Goal: Task Accomplishment & Management: Manage account settings

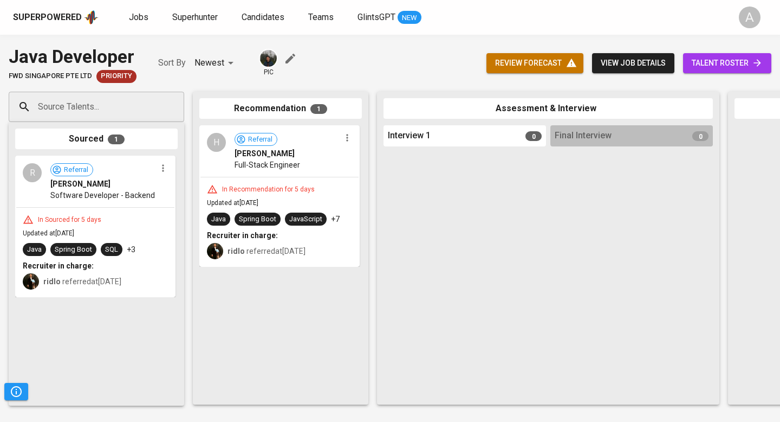
click at [288, 59] on icon "button" at bounding box center [291, 59] width 10 height 10
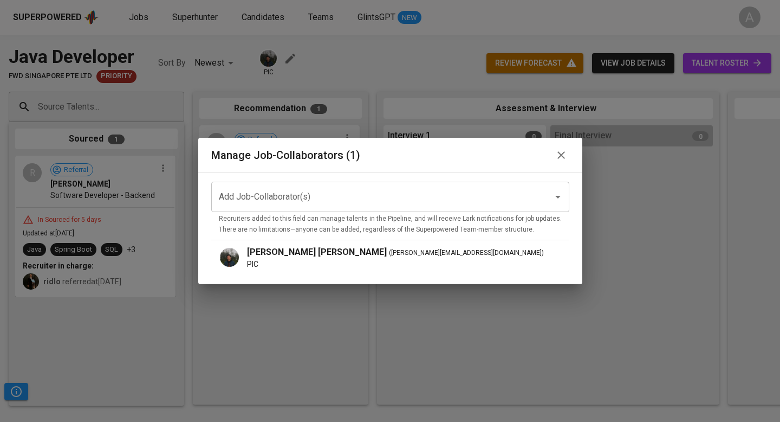
click at [302, 183] on div "Add Job-Collaborator(s)" at bounding box center [390, 196] width 358 height 30
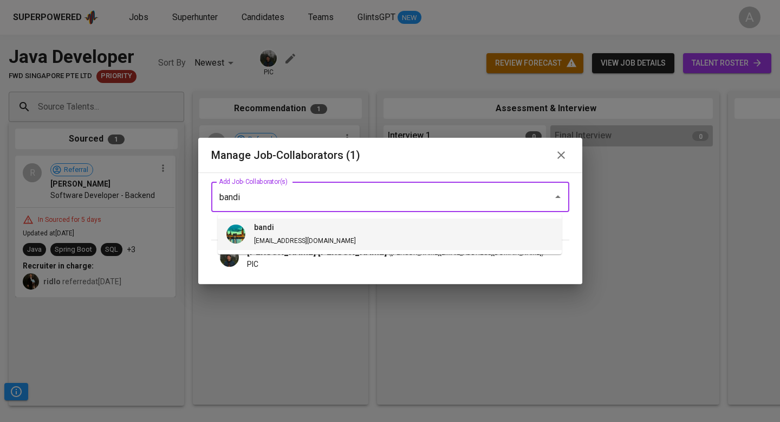
click at [331, 228] on li "bandi bandi@glints.com" at bounding box center [390, 233] width 344 height 31
type input "bandi"
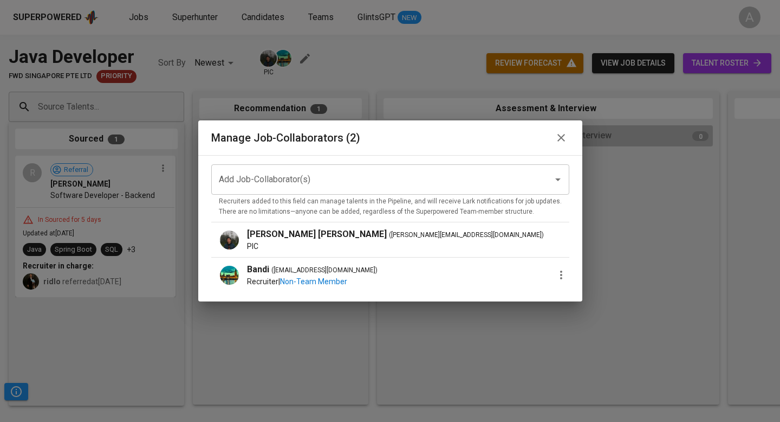
click at [556, 273] on icon "button" at bounding box center [561, 274] width 13 height 13
click at [456, 244] on div at bounding box center [390, 211] width 780 height 422
click at [552, 181] on icon "Open" at bounding box center [558, 179] width 13 height 13
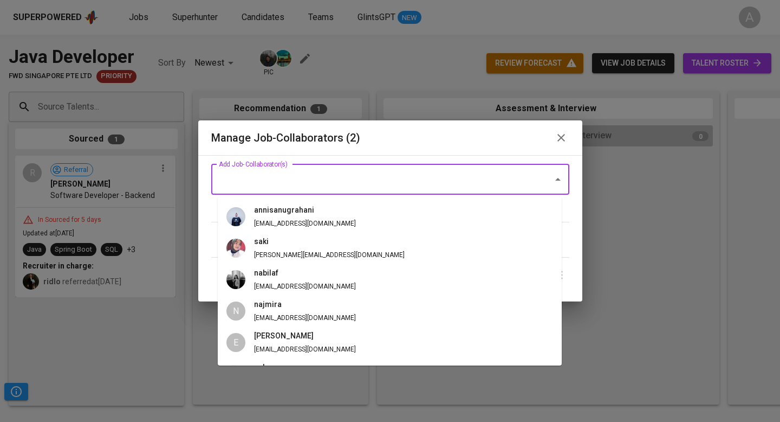
click at [467, 141] on div "Manage Job-Collaborators (2)" at bounding box center [390, 137] width 358 height 17
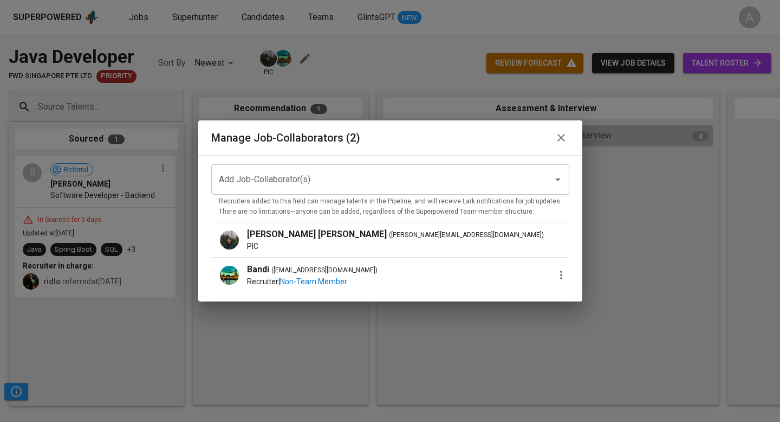
click at [556, 239] on div "Glenn Thomas William Tito ( glenn@glints.com )" at bounding box center [408, 234] width 322 height 13
click at [556, 271] on icon "button" at bounding box center [561, 274] width 13 height 13
click at [379, 262] on div at bounding box center [390, 211] width 780 height 422
click at [329, 281] on span "Non-Team Member" at bounding box center [313, 281] width 67 height 9
click at [560, 272] on icon "button" at bounding box center [561, 274] width 2 height 9
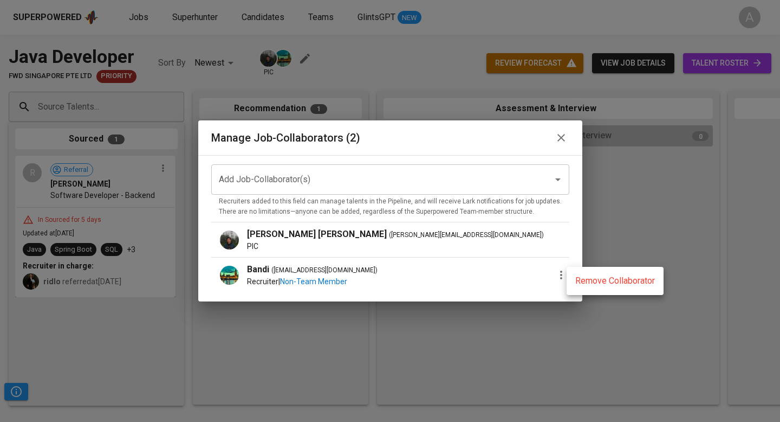
click at [392, 172] on div at bounding box center [390, 211] width 780 height 422
click at [560, 271] on icon "button" at bounding box center [561, 274] width 2 height 9
click at [586, 277] on span "Remove Collaborator" at bounding box center [615, 280] width 80 height 13
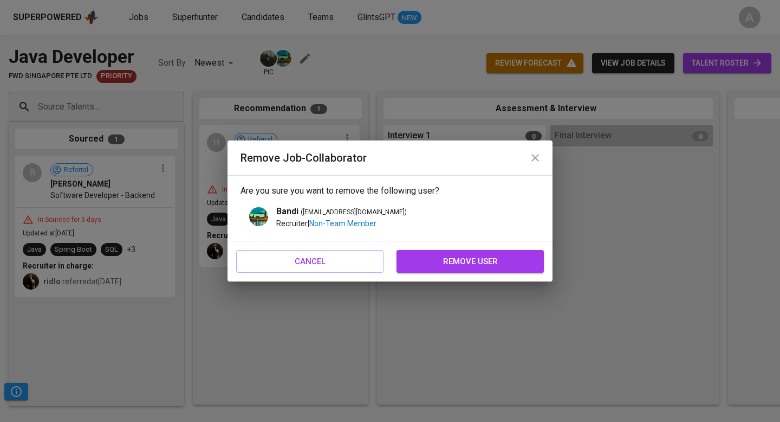
click at [476, 263] on span "remove user" at bounding box center [471, 261] width 124 height 14
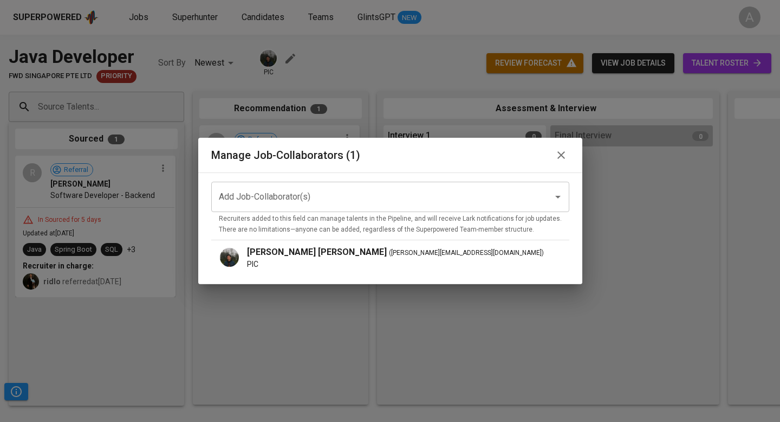
click at [557, 153] on icon "button" at bounding box center [561, 155] width 8 height 8
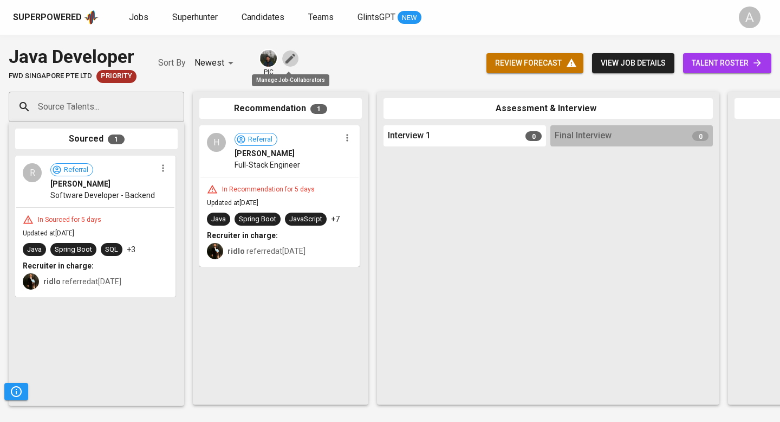
click at [286, 62] on icon "button" at bounding box center [291, 59] width 10 height 10
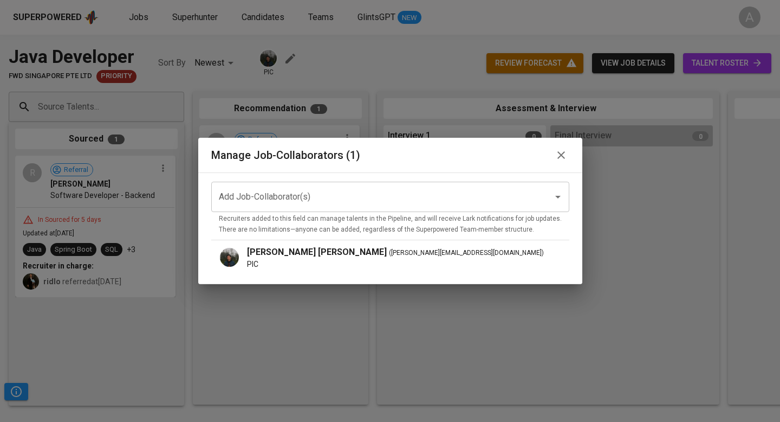
click at [389, 257] on span "( glenn@glints.com )" at bounding box center [466, 253] width 155 height 11
click at [301, 257] on p "Glenn Thomas William Tito" at bounding box center [317, 251] width 140 height 13
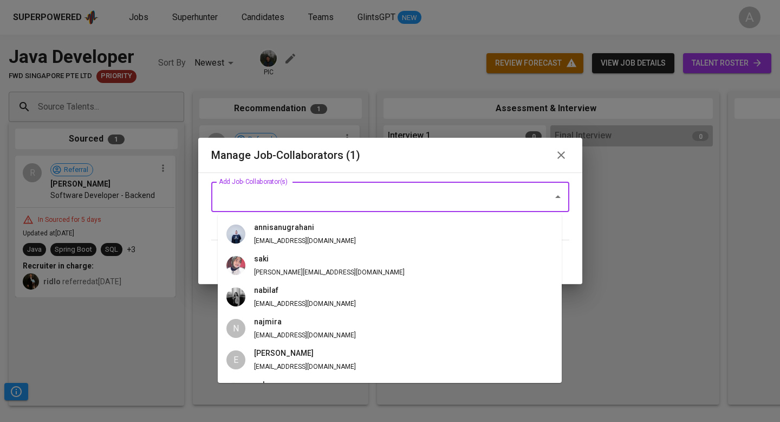
click at [423, 203] on input "Add Job-Collaborator(s)" at bounding box center [375, 196] width 318 height 21
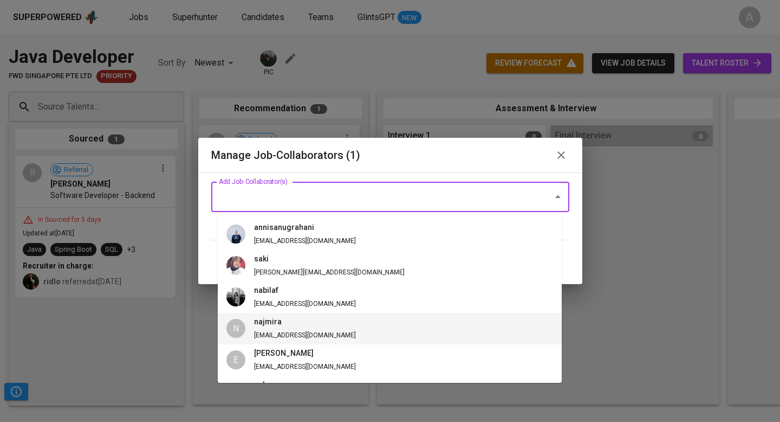
scroll to position [217, 0]
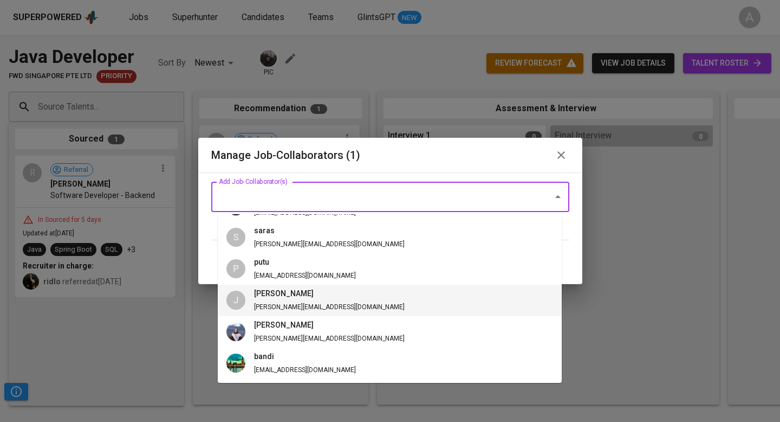
click at [367, 288] on li "J junice junice@glints.com" at bounding box center [390, 299] width 344 height 31
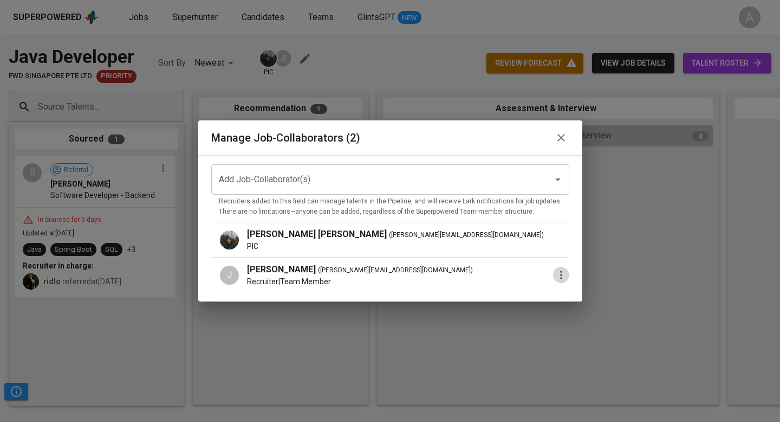
click at [555, 274] on icon "button" at bounding box center [561, 274] width 13 height 13
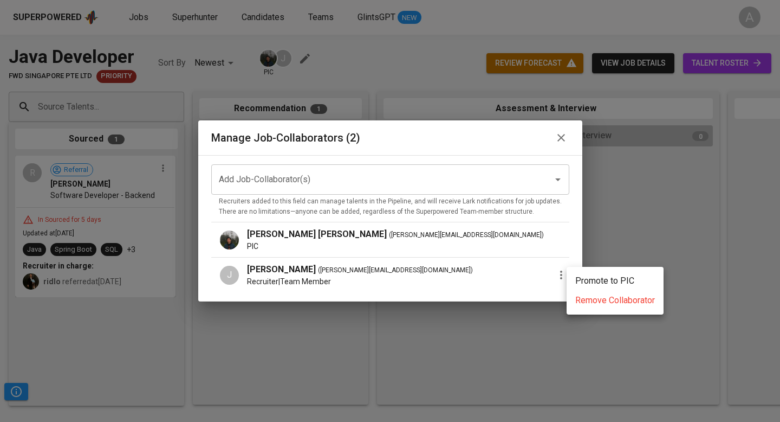
click at [468, 137] on div at bounding box center [390, 211] width 780 height 422
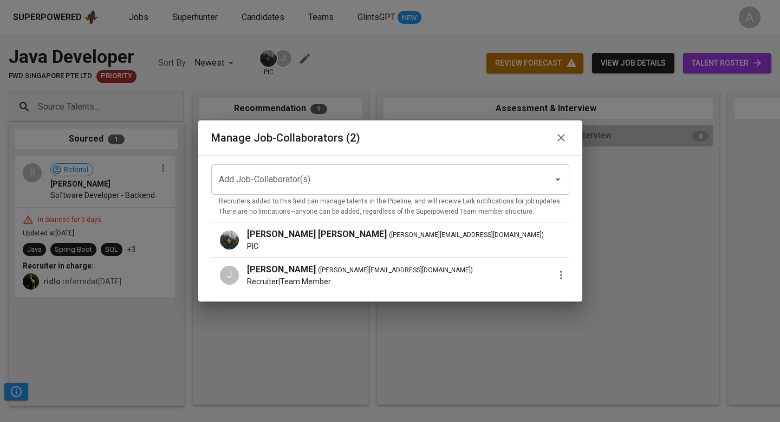
click at [555, 135] on icon "button" at bounding box center [561, 137] width 13 height 13
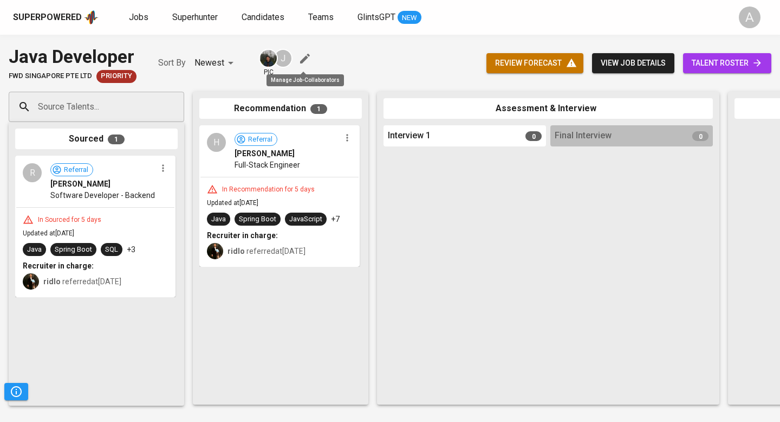
click at [301, 61] on icon "button" at bounding box center [305, 59] width 10 height 10
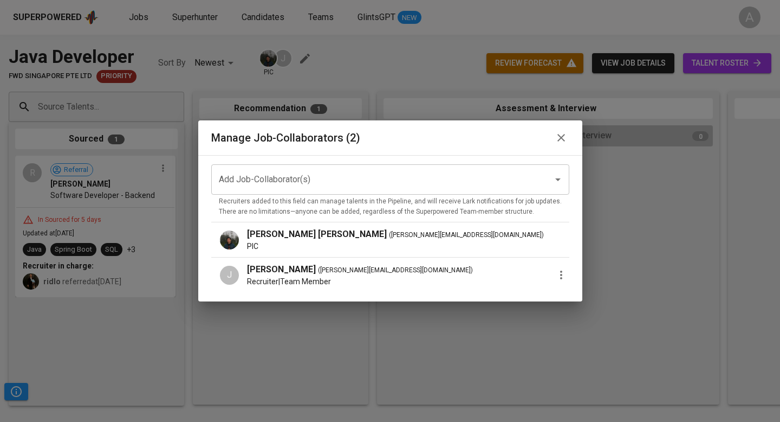
click at [555, 274] on icon "button" at bounding box center [561, 274] width 13 height 13
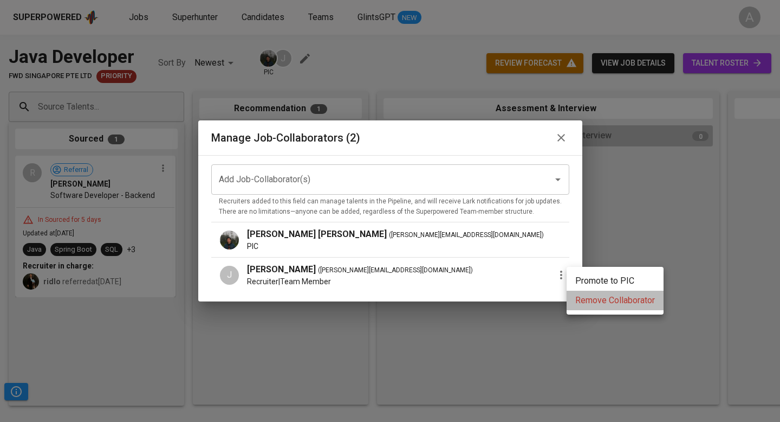
click at [582, 305] on span "Remove Collaborator" at bounding box center [615, 300] width 80 height 13
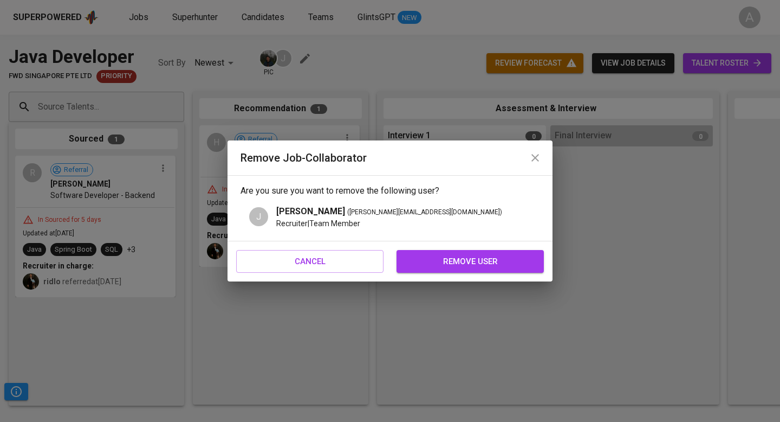
click at [466, 262] on span "remove user" at bounding box center [471, 261] width 124 height 14
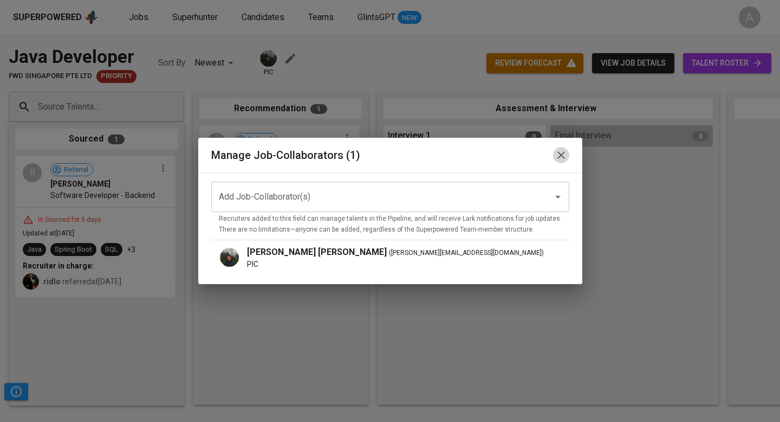
click at [555, 156] on icon "button" at bounding box center [561, 154] width 13 height 13
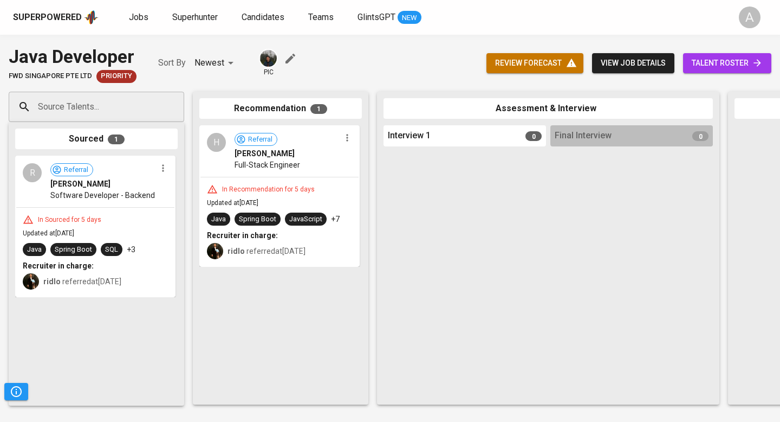
click at [453, 62] on div "Java Developer FWD Singapore Pte Ltd Priority Sort By Newest NEWEST pic review …" at bounding box center [390, 63] width 780 height 40
click at [323, 17] on span "Teams" at bounding box center [320, 17] width 25 height 10
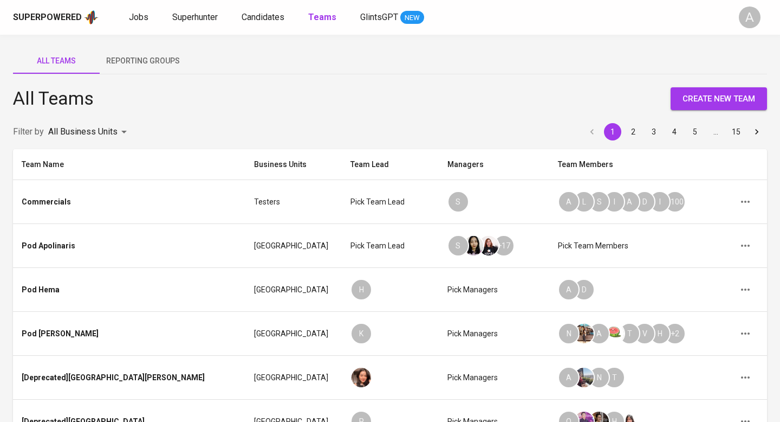
click at [117, 134] on body "Superpowered Jobs Superhunter Candidates Teams GlintsGPT NEW A All Teams Report…" at bounding box center [390, 351] width 780 height 703
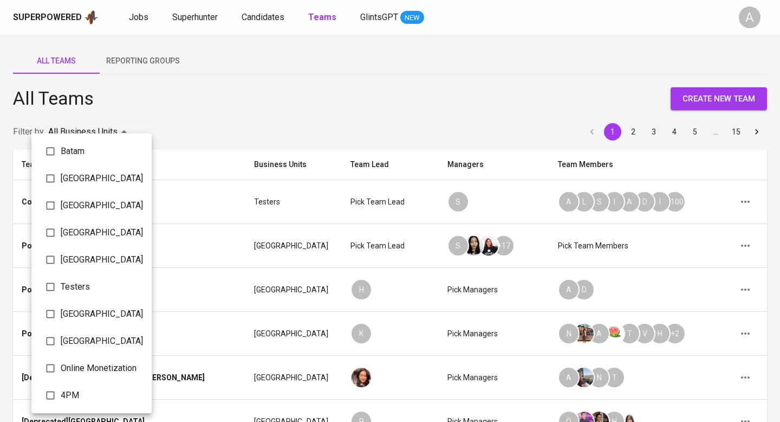
click at [49, 146] on input "checkbox" at bounding box center [50, 151] width 21 height 21
checkbox input "true"
type input "069fe4ad-946e-4092-af58-51a7c752ed00"
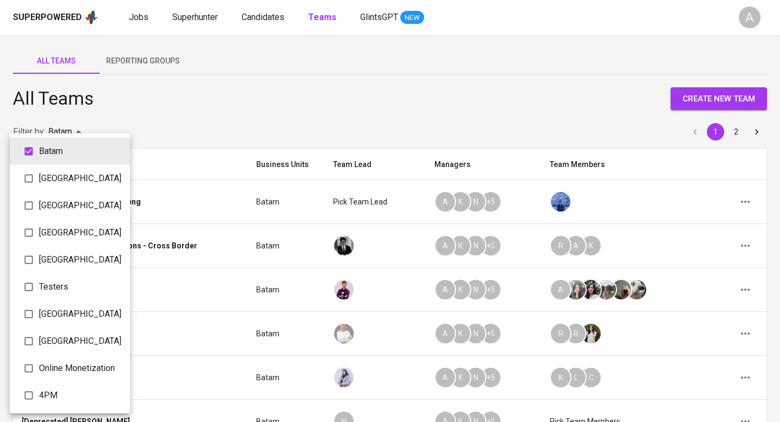
click at [317, 90] on div at bounding box center [390, 211] width 780 height 422
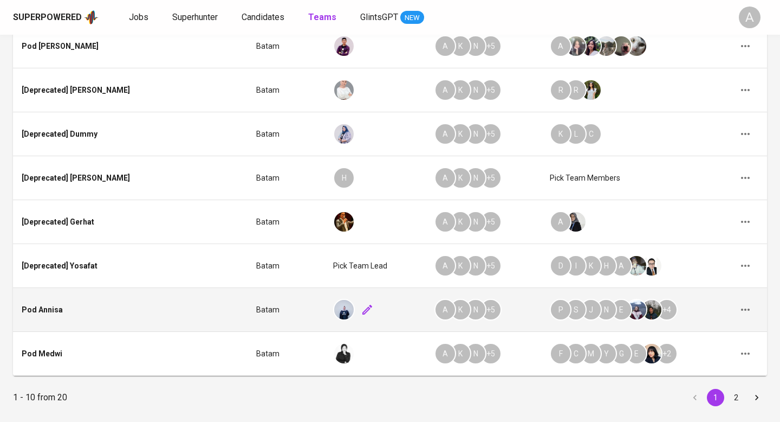
scroll to position [282, 0]
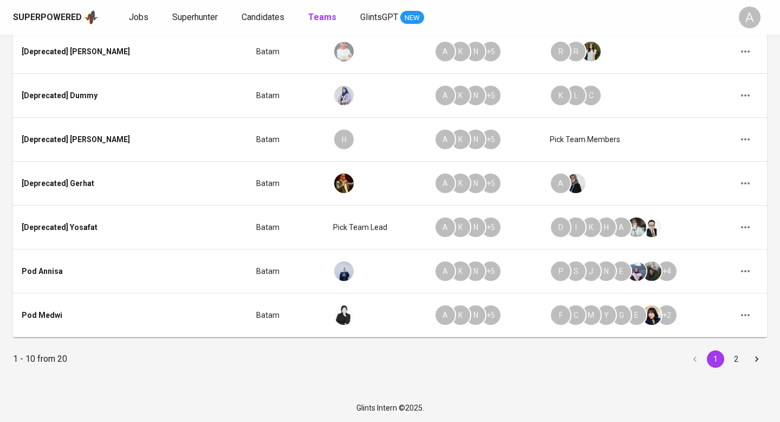
click at [737, 361] on button "2" at bounding box center [736, 358] width 17 height 17
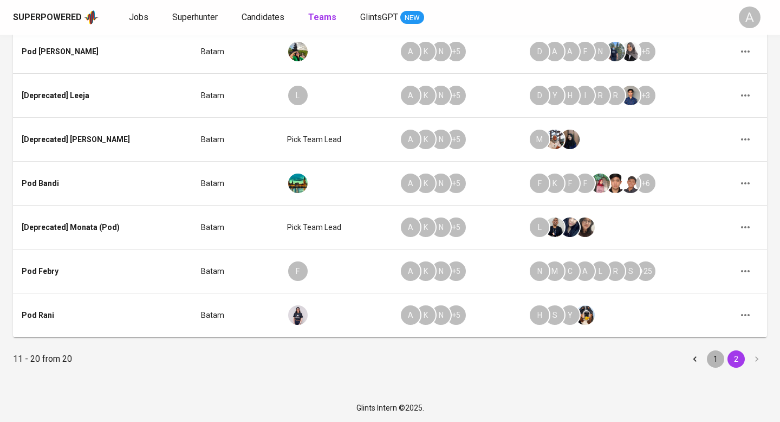
click at [718, 360] on button "1" at bounding box center [715, 358] width 17 height 17
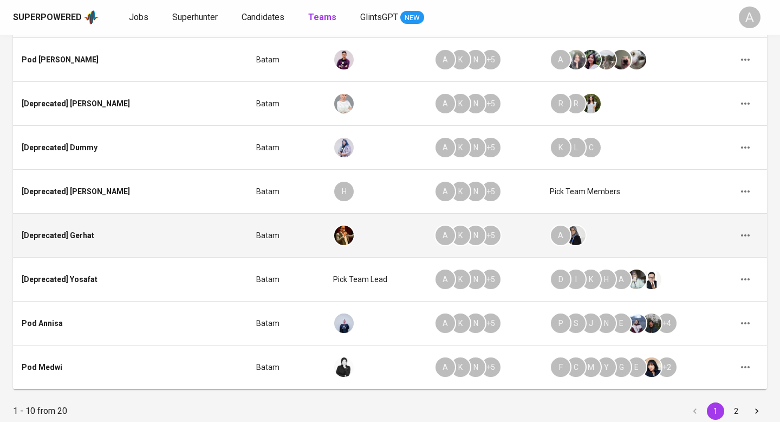
scroll to position [230, 0]
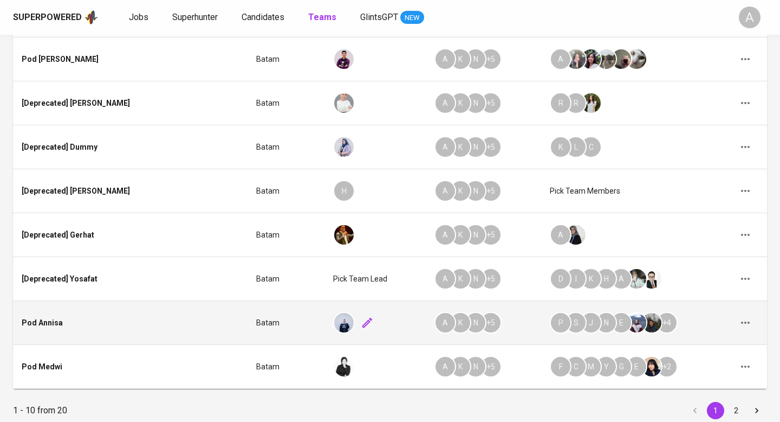
click at [361, 317] on icon "button" at bounding box center [367, 322] width 13 height 13
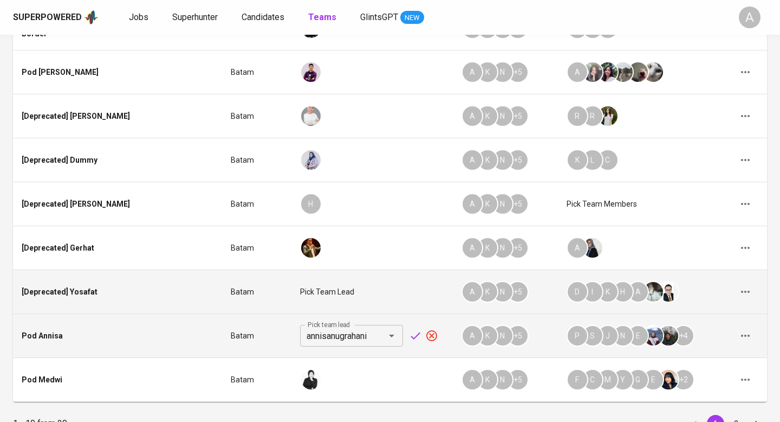
click at [425, 293] on td "Pick team lead" at bounding box center [371, 292] width 161 height 44
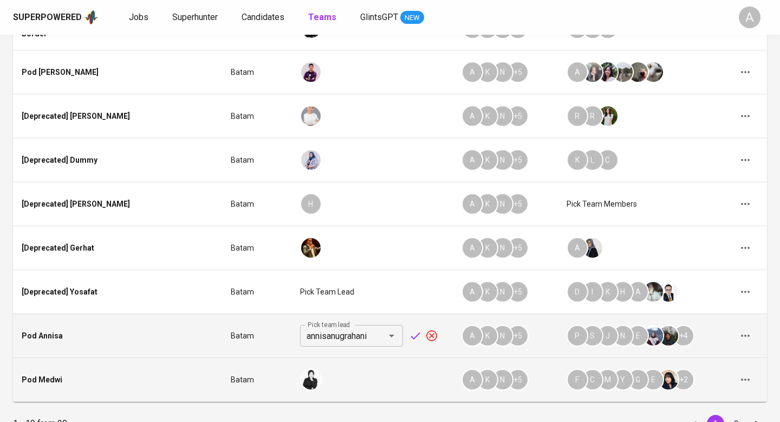
click at [453, 358] on td "A K N + 5" at bounding box center [505, 380] width 105 height 44
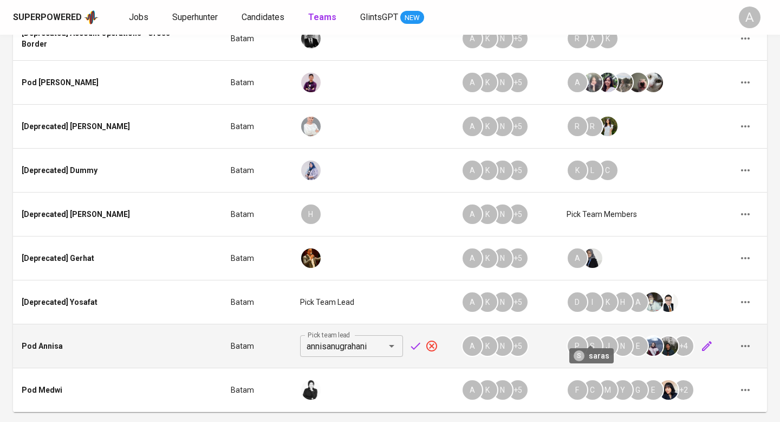
scroll to position [242, 0]
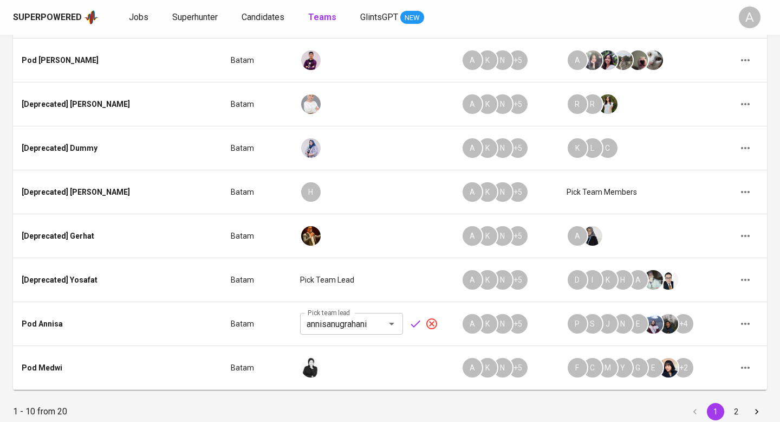
click at [392, 386] on div "All Teams create new team Filter by Batam 069fe4ad-946e-4092-af58-51a7c752ed00 …" at bounding box center [390, 132] width 754 height 601
click at [409, 317] on icon "button" at bounding box center [415, 323] width 13 height 13
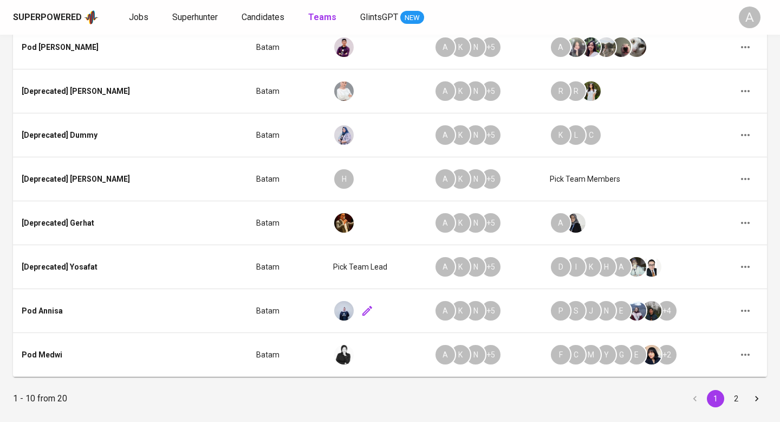
click at [735, 396] on button "2" at bounding box center [736, 398] width 17 height 17
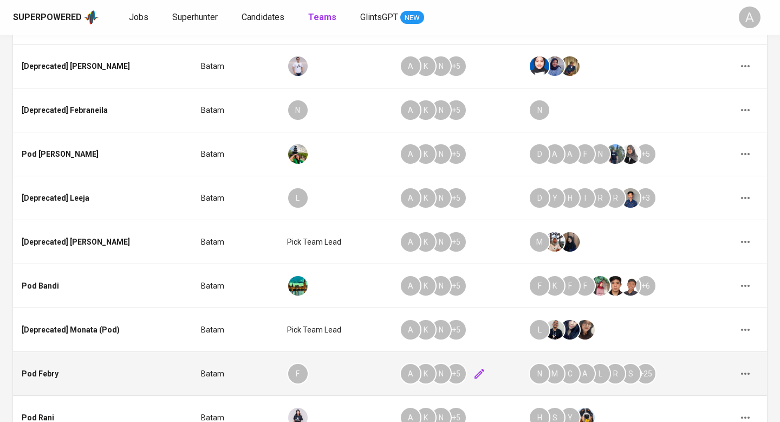
scroll to position [205, 0]
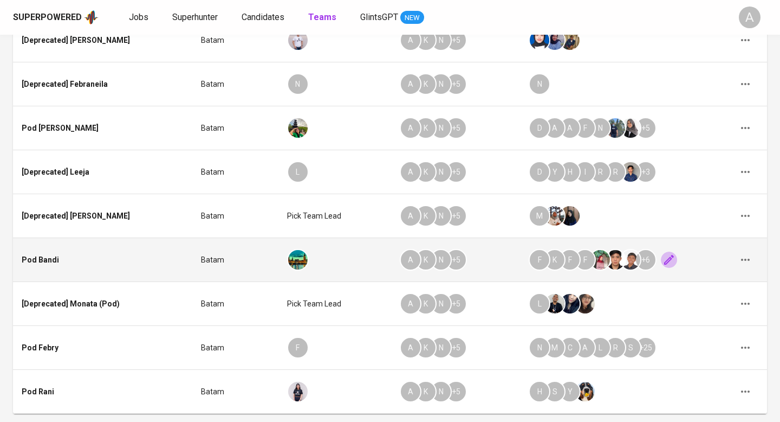
click at [670, 262] on button "button" at bounding box center [669, 259] width 16 height 16
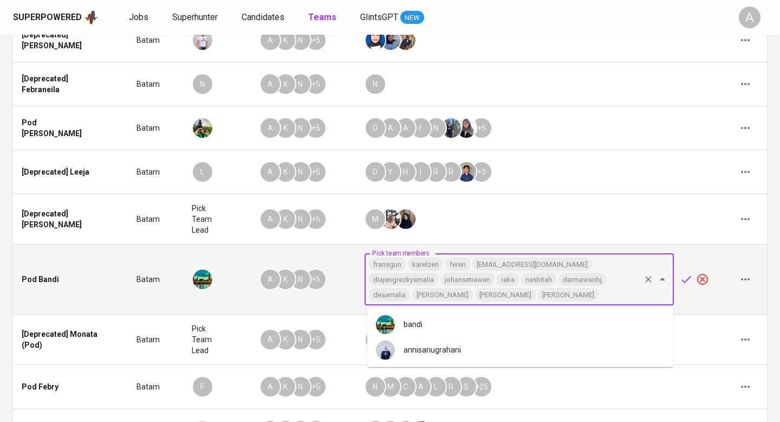
click at [607, 289] on input "Pick team members" at bounding box center [619, 294] width 39 height 15
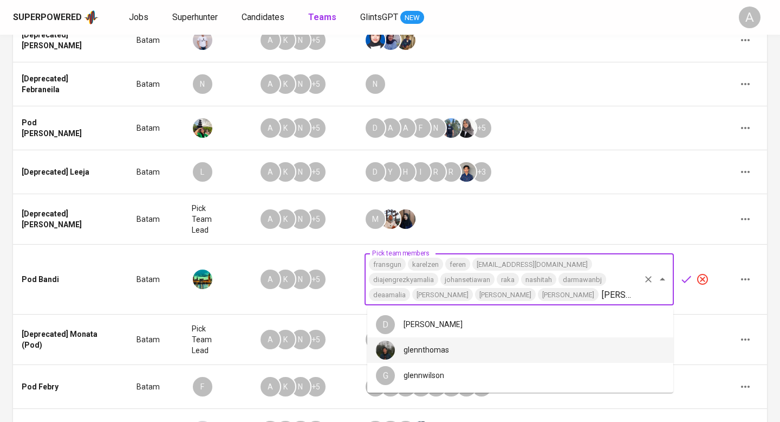
click at [553, 355] on li "glennthomas" at bounding box center [520, 349] width 306 height 25
type input "glen"
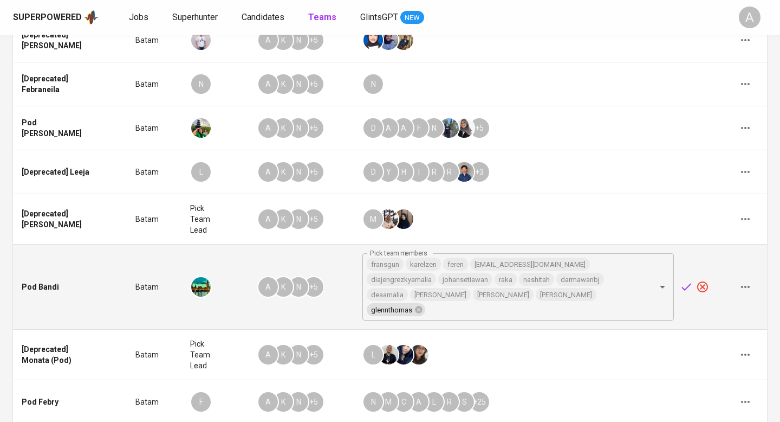
click at [685, 280] on icon "button" at bounding box center [686, 286] width 13 height 13
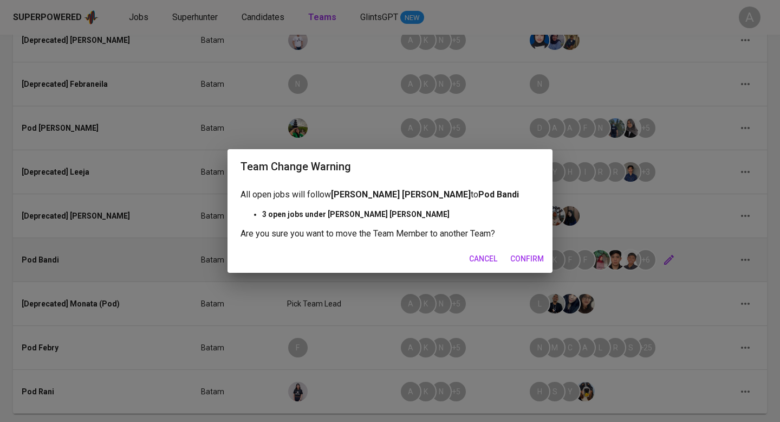
click at [535, 263] on span "Confirm" at bounding box center [527, 259] width 34 height 14
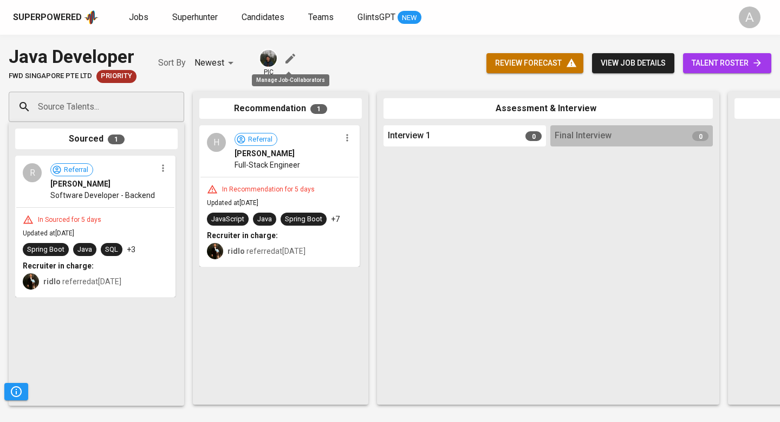
click at [290, 57] on icon "button" at bounding box center [291, 59] width 10 height 10
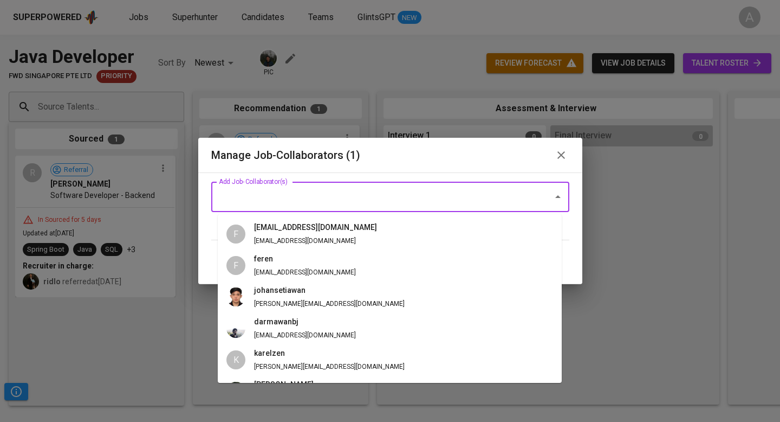
click at [308, 206] on input "Add Job-Collaborator(s)" at bounding box center [375, 196] width 318 height 21
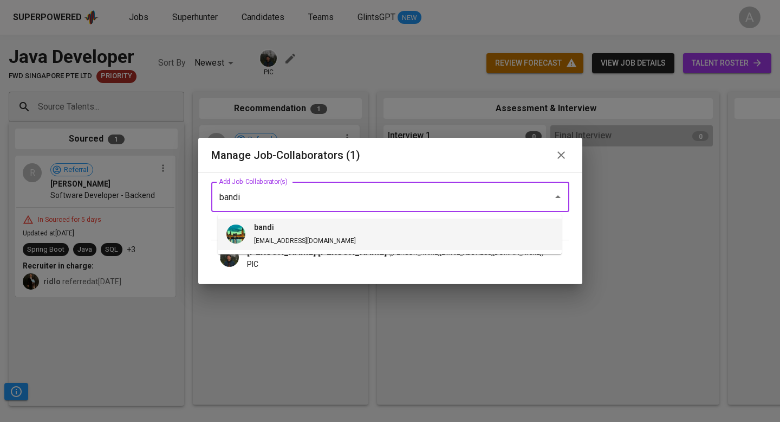
click at [308, 240] on span "bandi bandi@glints.com" at bounding box center [304, 234] width 119 height 25
type input "bandi"
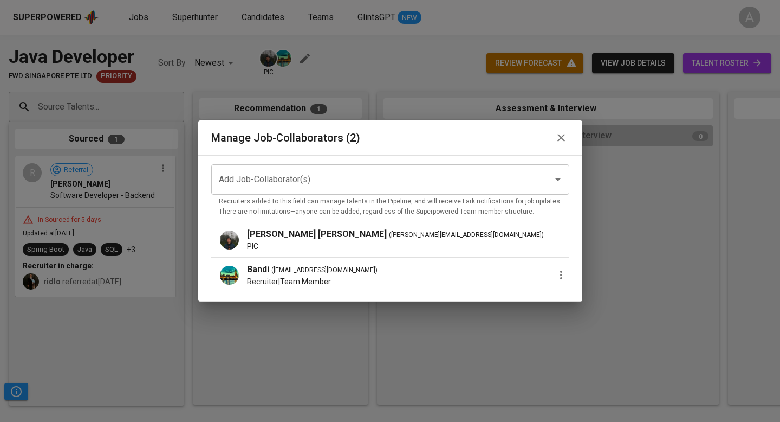
click at [557, 276] on icon "button" at bounding box center [561, 274] width 13 height 13
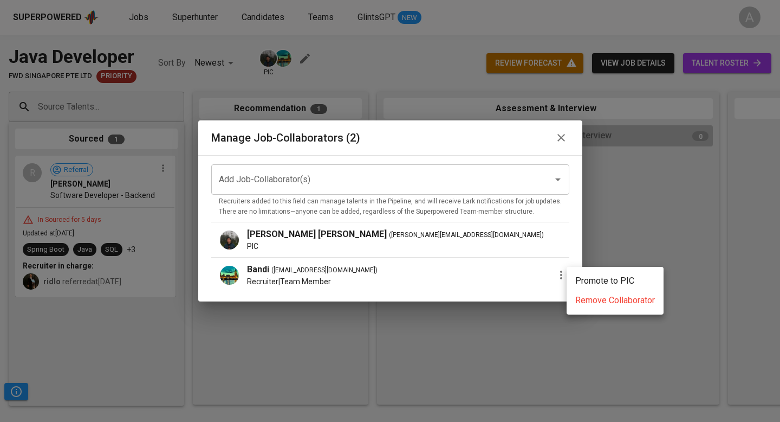
click at [594, 277] on p "Promote to PIC" at bounding box center [604, 280] width 59 height 13
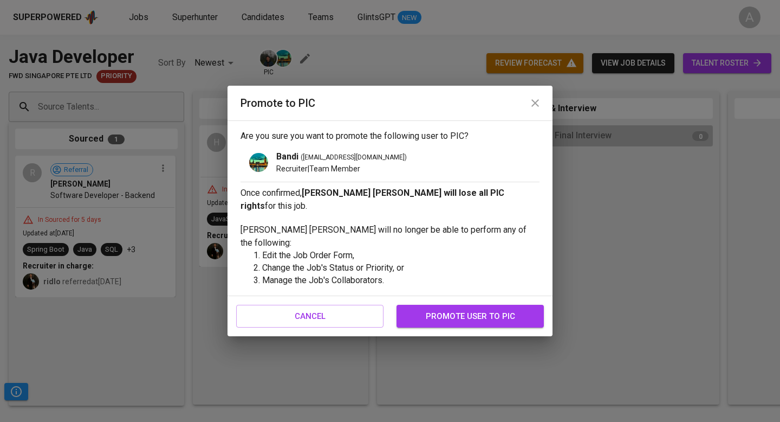
click at [476, 320] on span "promote user to pic" at bounding box center [471, 316] width 124 height 14
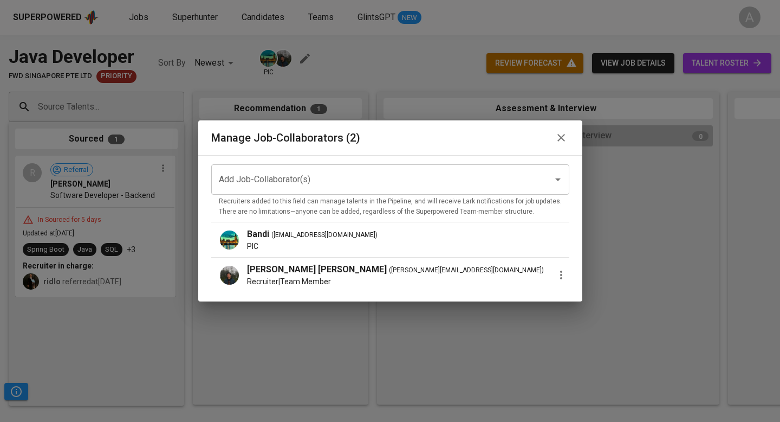
click at [555, 274] on icon "button" at bounding box center [561, 274] width 13 height 13
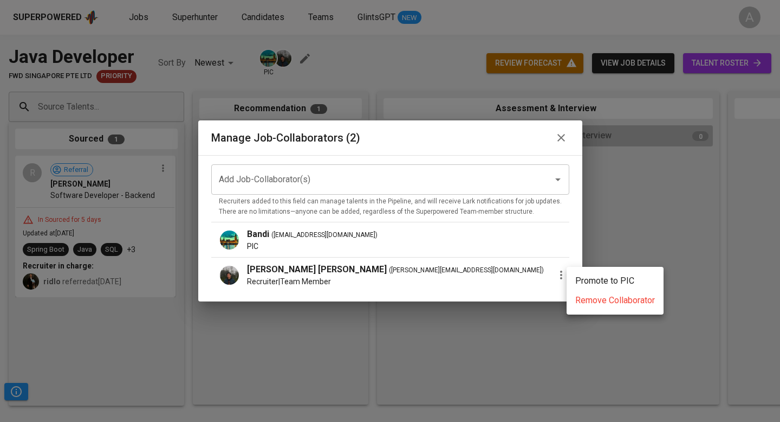
click at [586, 305] on span "Remove Collaborator" at bounding box center [615, 300] width 80 height 13
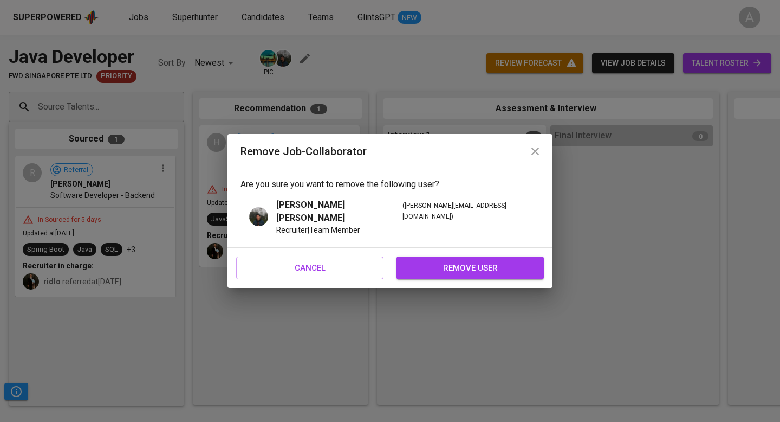
click at [495, 261] on span "remove user" at bounding box center [471, 268] width 124 height 14
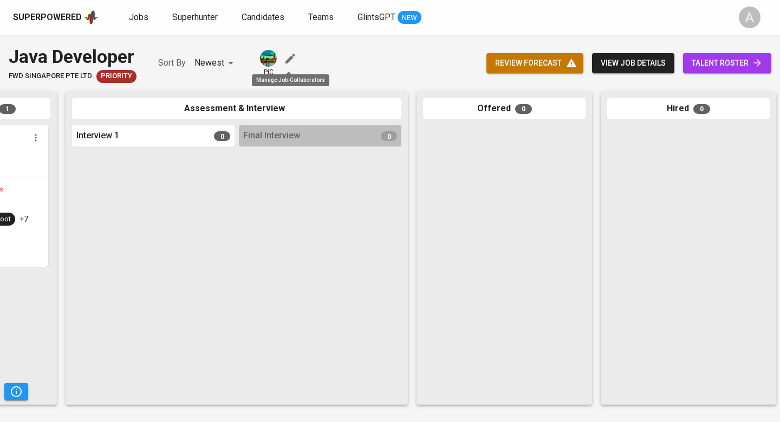
scroll to position [0, 510]
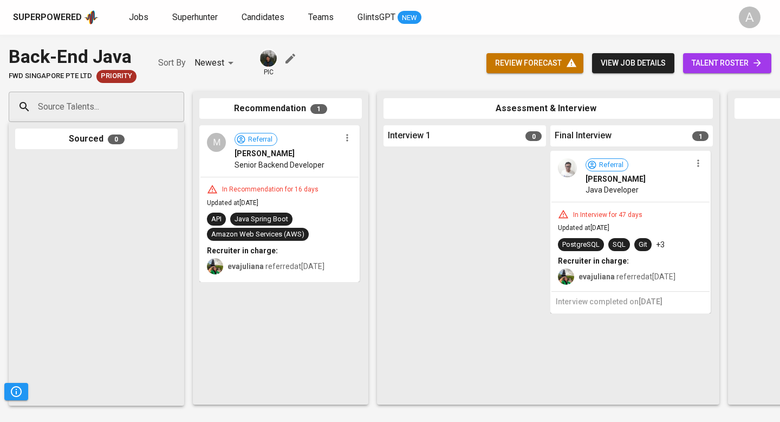
click at [282, 58] on button "button" at bounding box center [290, 58] width 16 height 16
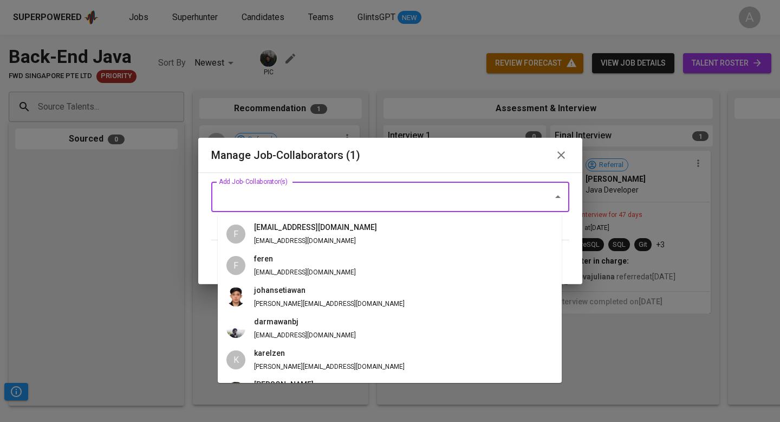
click at [283, 198] on input "Add Job-Collaborator(s)" at bounding box center [375, 196] width 318 height 21
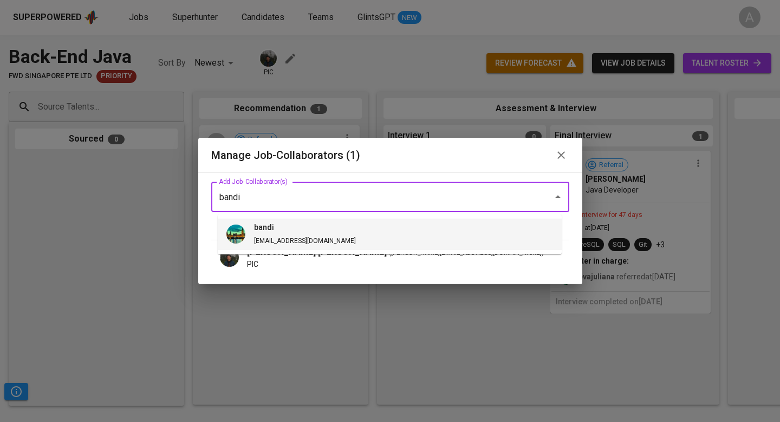
click at [288, 234] on span "bandi bandi@glints.com" at bounding box center [304, 234] width 119 height 25
type input "bandi"
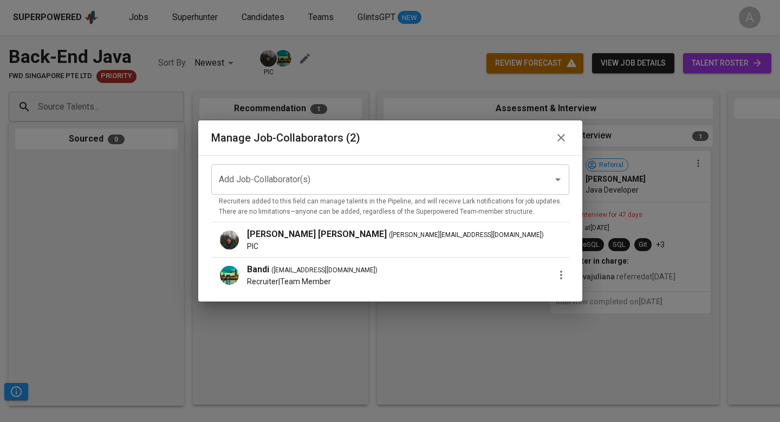
click at [560, 271] on icon "button" at bounding box center [561, 274] width 2 height 9
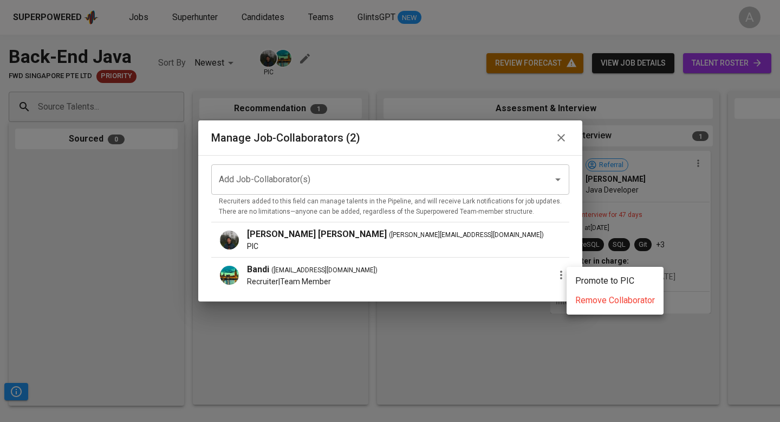
click at [589, 275] on p "Promote to PIC" at bounding box center [604, 280] width 59 height 13
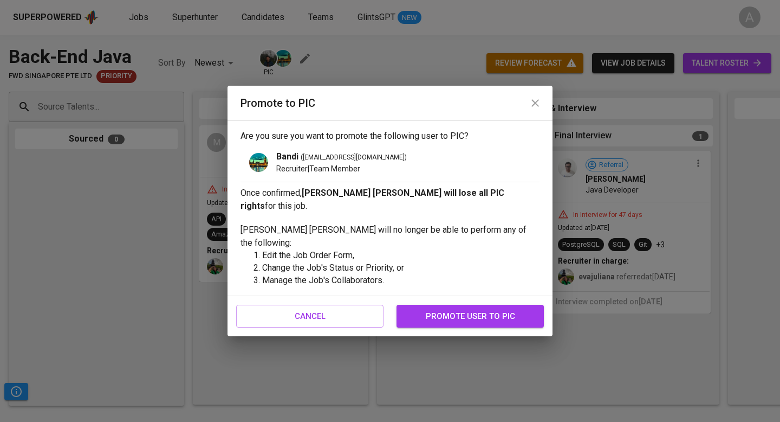
click at [507, 315] on span "promote user to pic" at bounding box center [471, 316] width 124 height 14
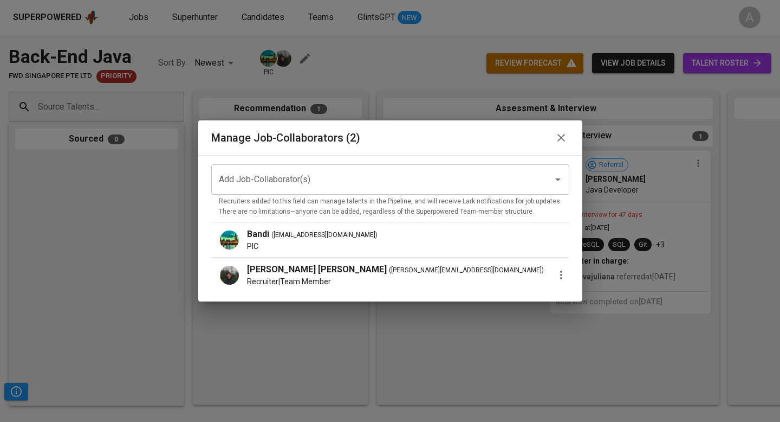
click at [555, 275] on icon "button" at bounding box center [561, 274] width 13 height 13
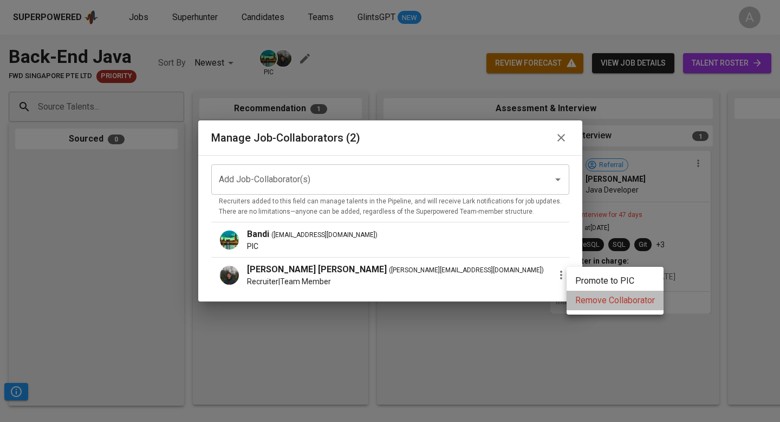
click at [591, 301] on span "Remove Collaborator" at bounding box center [615, 300] width 80 height 13
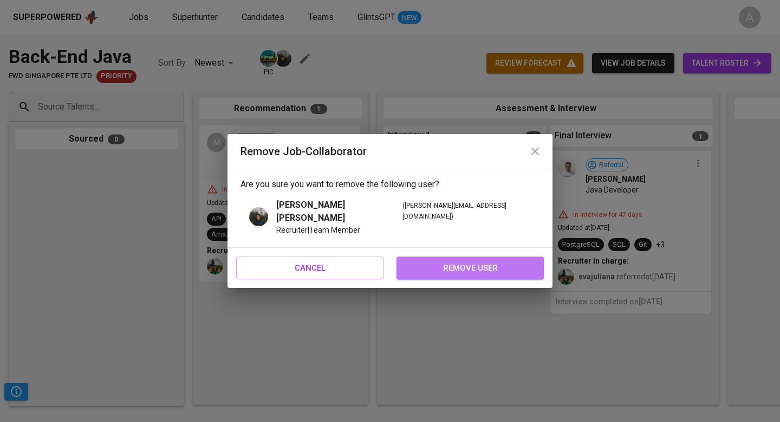
click at [462, 261] on span "remove user" at bounding box center [471, 268] width 124 height 14
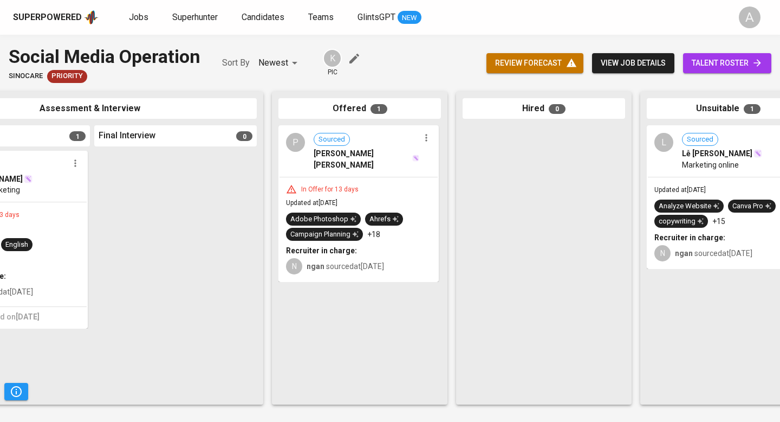
scroll to position [0, 510]
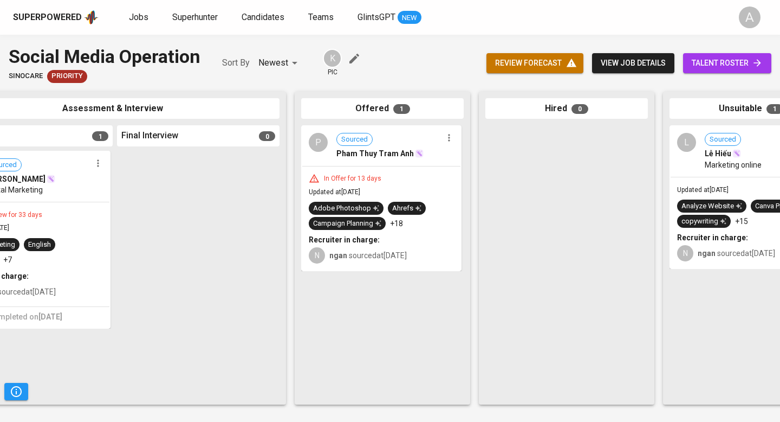
scroll to position [0, 510]
